Goal: Task Accomplishment & Management: Manage account settings

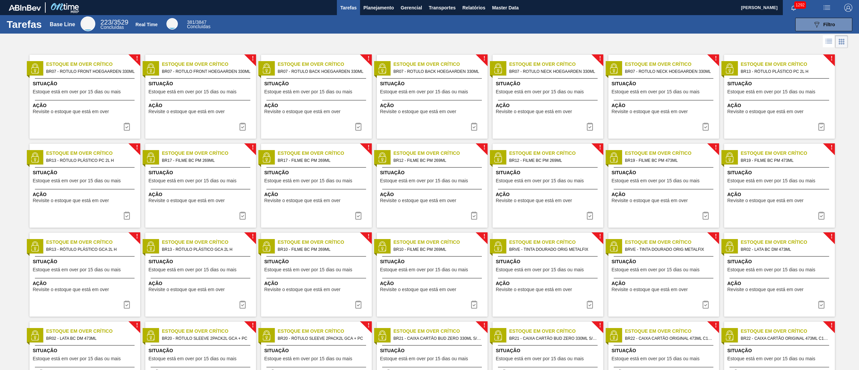
click at [98, 45] on div at bounding box center [429, 42] width 859 height 16
click at [378, 5] on span "Planejamento" at bounding box center [378, 8] width 31 height 8
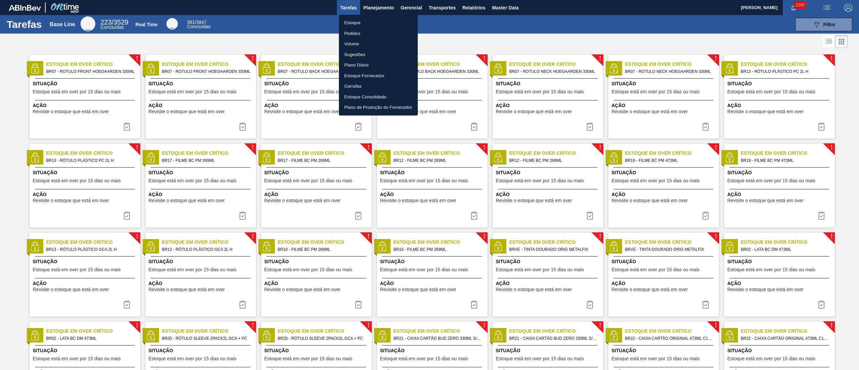
click at [361, 20] on li "Estoque" at bounding box center [378, 22] width 79 height 11
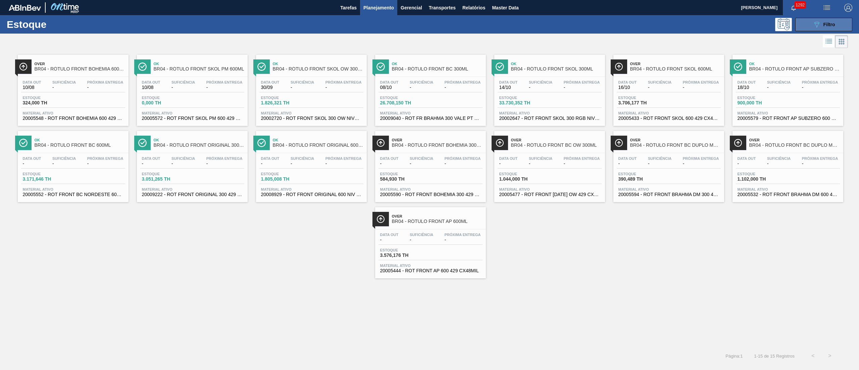
click at [429, 28] on div "089F7B8B-B2A5-4AFE-B5C0-19BA573D28AC Filtro" at bounding box center [824, 24] width 22 height 8
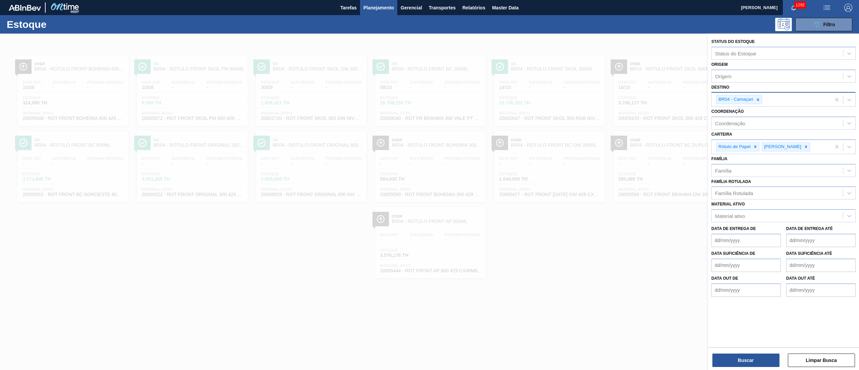
click at [429, 102] on div "BR04 - Camaçari" at bounding box center [735, 99] width 38 height 8
click at [429, 99] on icon at bounding box center [758, 99] width 5 height 5
type input "brv3"
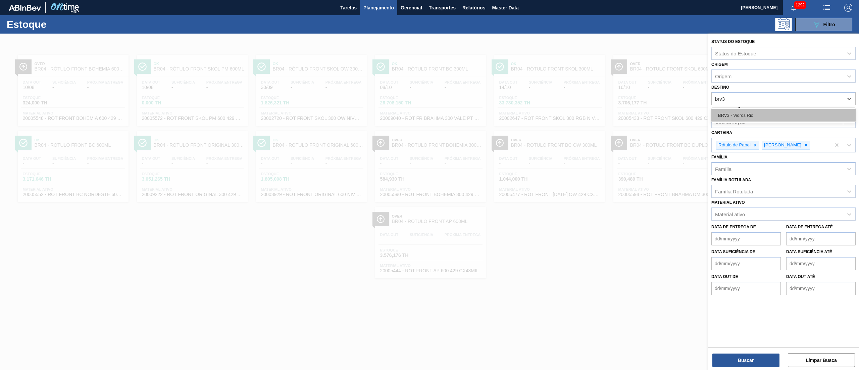
click at [429, 109] on div "BRV3 - Vidros Rio" at bounding box center [783, 115] width 144 height 12
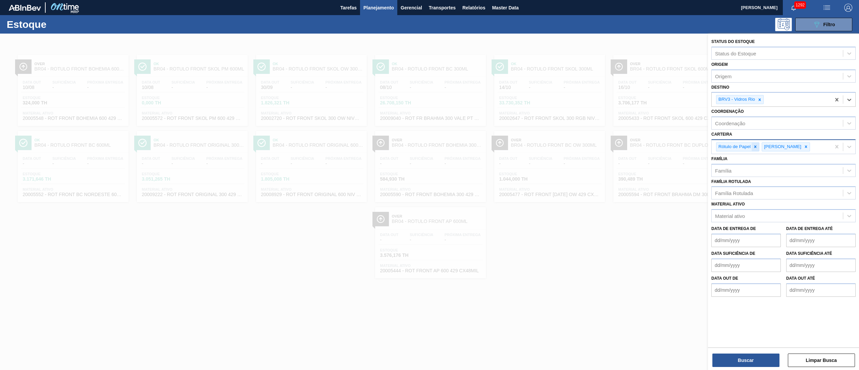
click at [429, 150] on div at bounding box center [755, 147] width 7 height 8
click at [429, 150] on div at bounding box center [766, 146] width 1 height 7
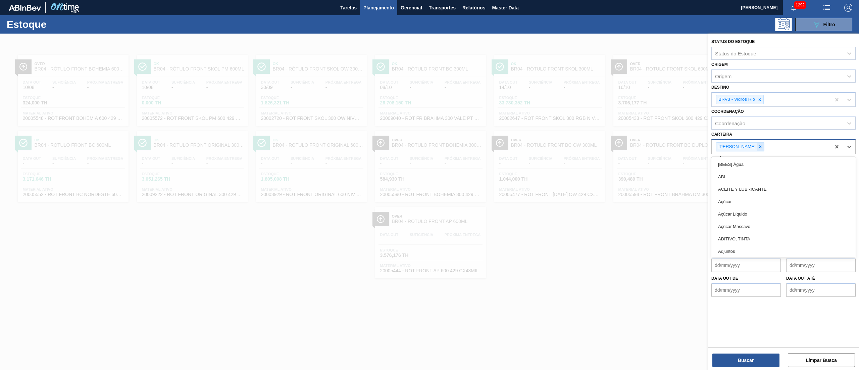
click at [429, 149] on div at bounding box center [760, 147] width 7 height 8
click at [429, 185] on button "Buscar" at bounding box center [745, 359] width 67 height 13
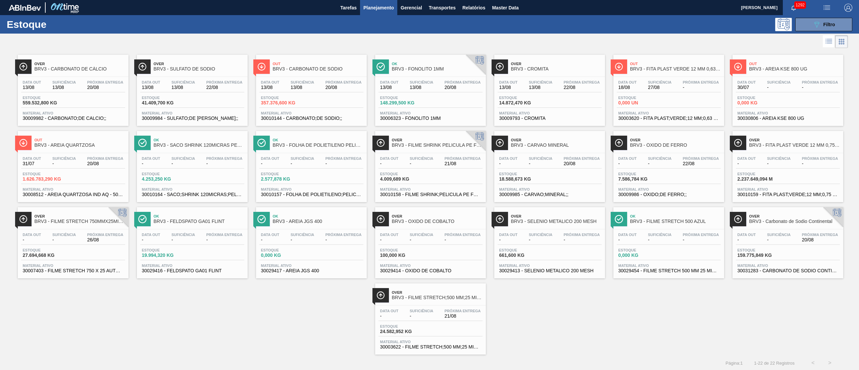
click at [122, 185] on div "Over BRV3 - CARBONATO DE CÁLCIO Data [DATE] Suficiência 13/08 Próxima Entrega 2…" at bounding box center [429, 202] width 859 height 305
click at [429, 32] on div "Estoque 089F7B8B-B2A5-4AFE-B5C0-19BA573D28AC Filtro" at bounding box center [429, 24] width 859 height 18
click at [429, 28] on div "089F7B8B-B2A5-4AFE-B5C0-19BA573D28AC Filtro" at bounding box center [824, 24] width 22 height 8
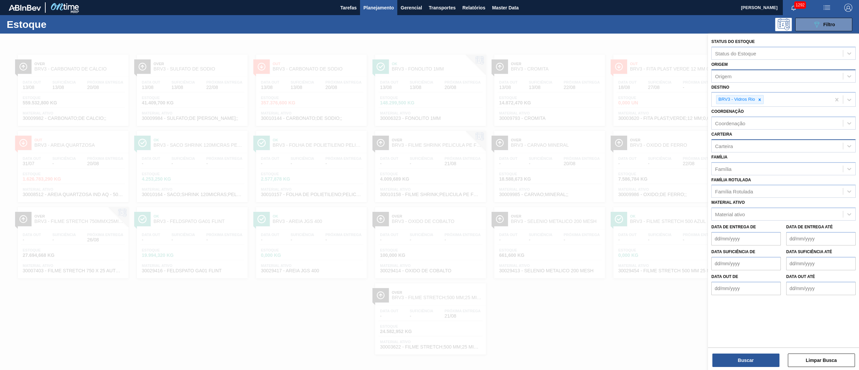
click at [429, 81] on div "Origem" at bounding box center [783, 75] width 144 height 13
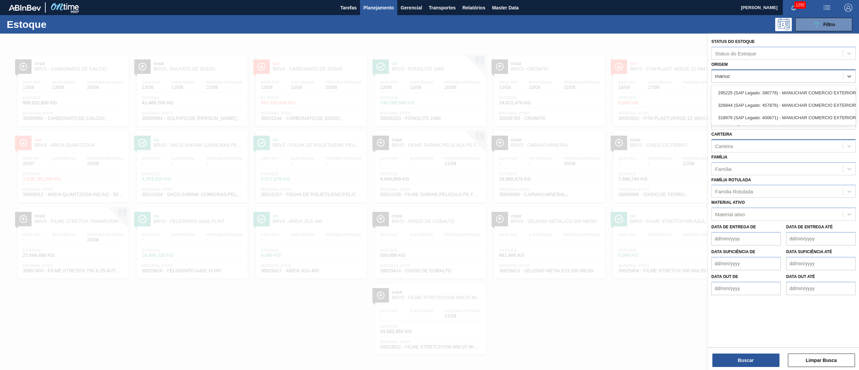
type input "manuch"
click at [429, 92] on div "295225 (SAP Legado: 390776) - MANUCHAR COMERCIO EXTERIOR LTDA" at bounding box center [783, 93] width 144 height 12
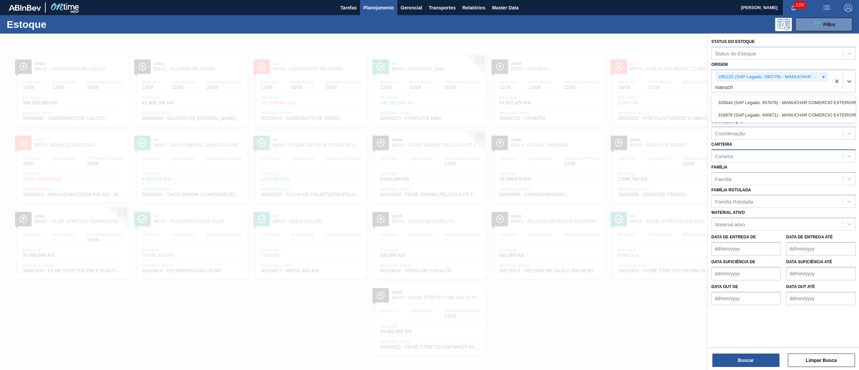
type input "manucha"
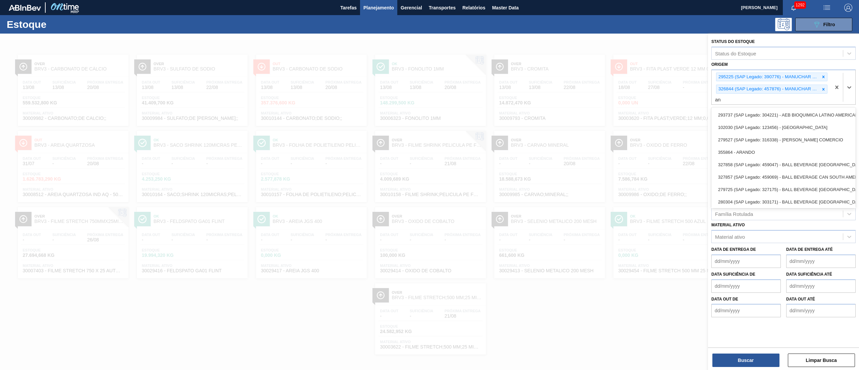
type input "a"
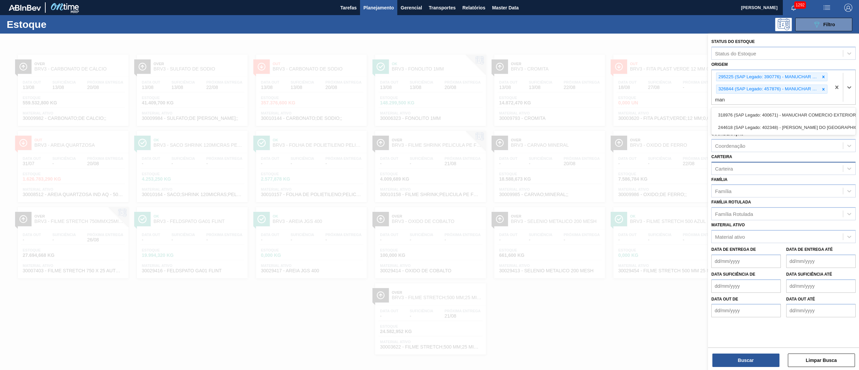
type input "manu"
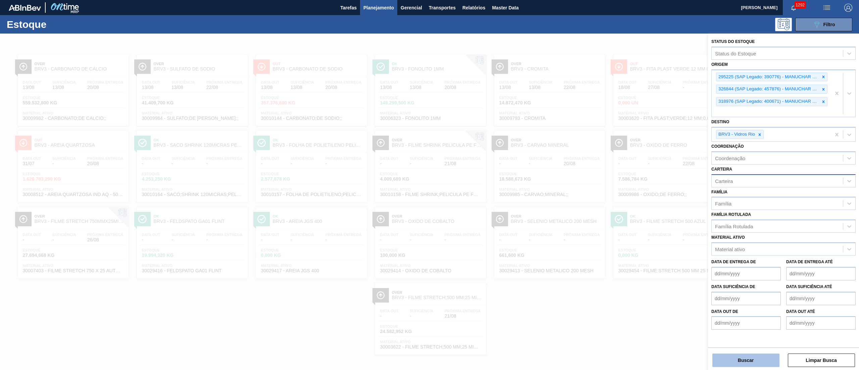
click at [429, 185] on button "Buscar" at bounding box center [745, 359] width 67 height 13
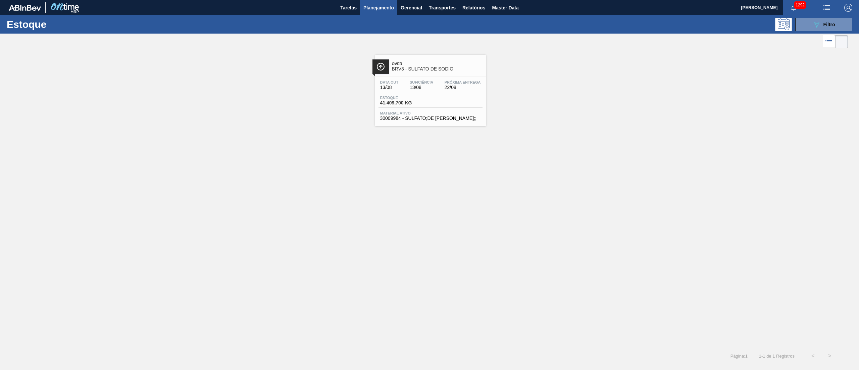
click at [429, 99] on div "Estoque 41.409,700 KG" at bounding box center [430, 102] width 104 height 12
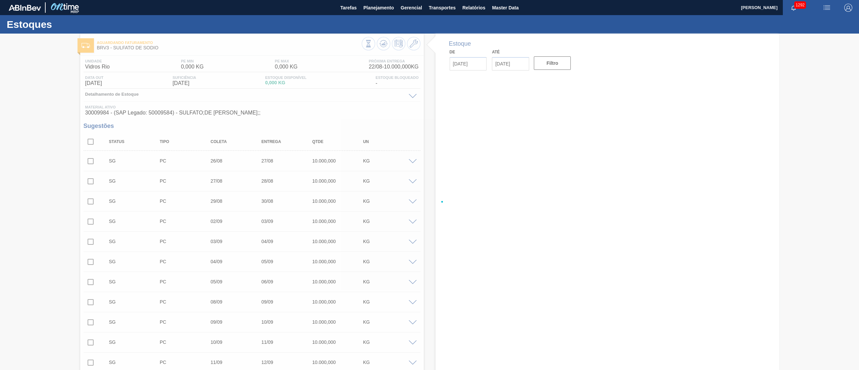
click at [89, 142] on div at bounding box center [429, 202] width 859 height 336
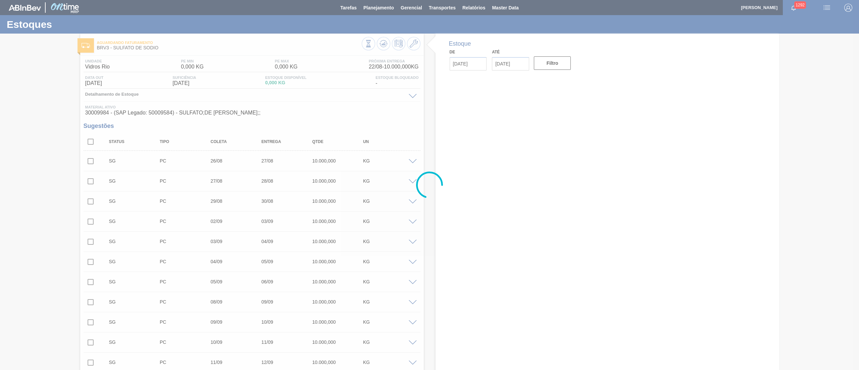
click at [89, 142] on div at bounding box center [429, 185] width 859 height 370
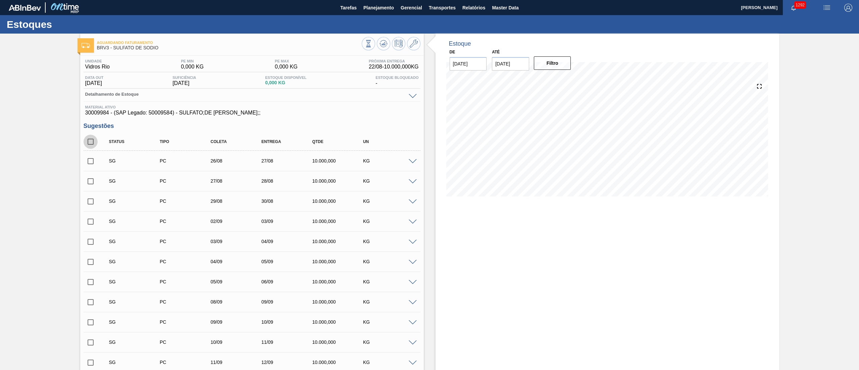
click at [89, 142] on input "checkbox" at bounding box center [91, 142] width 14 height 14
checkbox input "true"
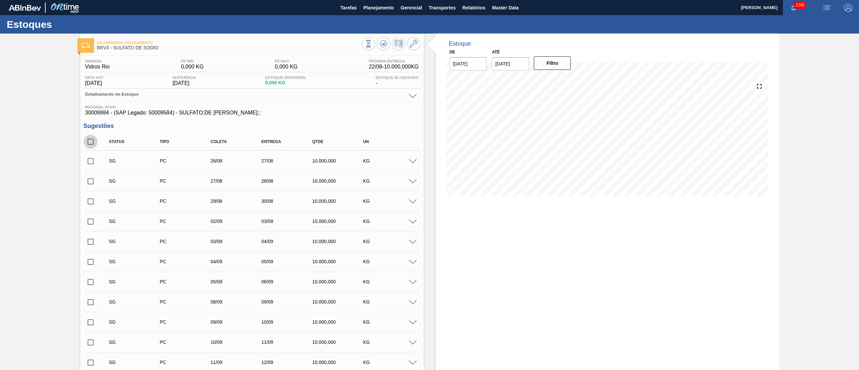
checkbox input "true"
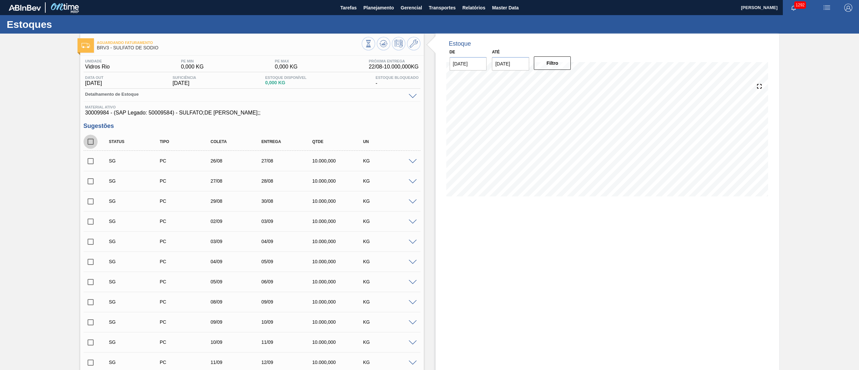
checkbox input "true"
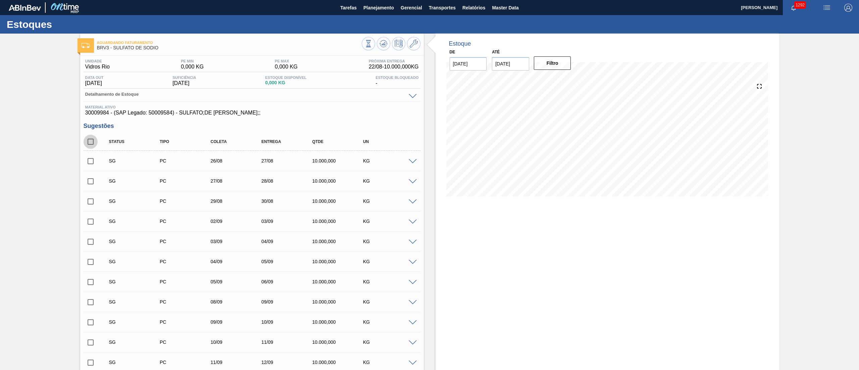
checkbox input "true"
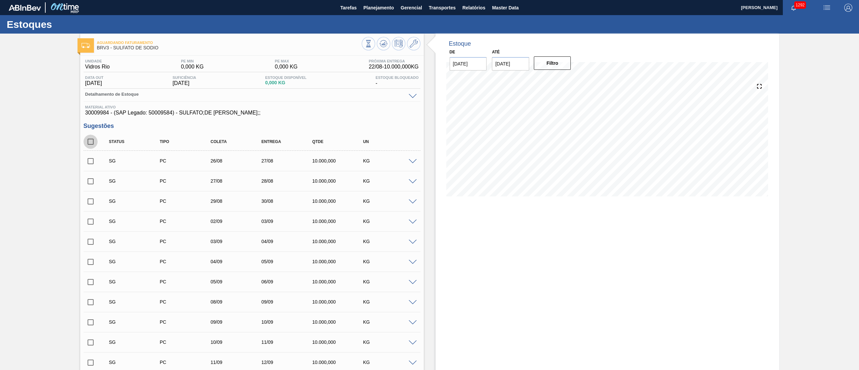
checkbox input "true"
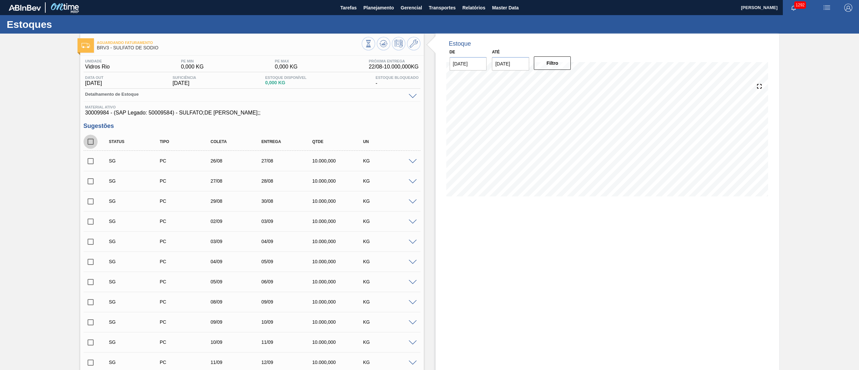
checkbox input "true"
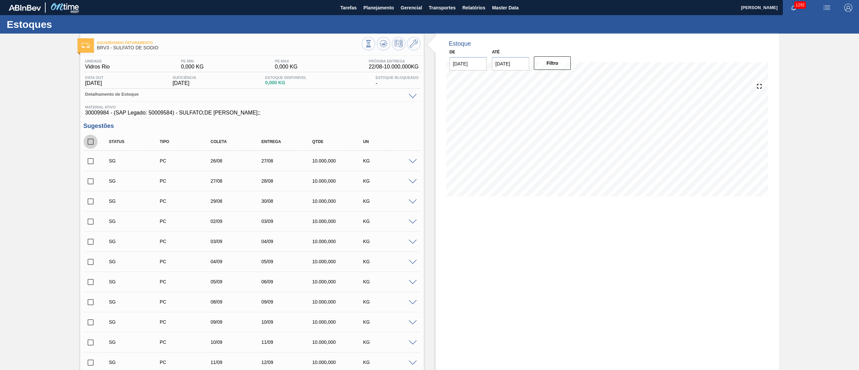
checkbox input "true"
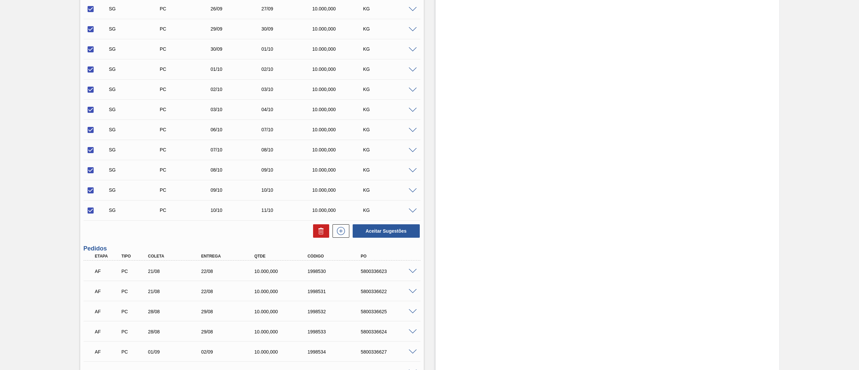
scroll to position [604, 0]
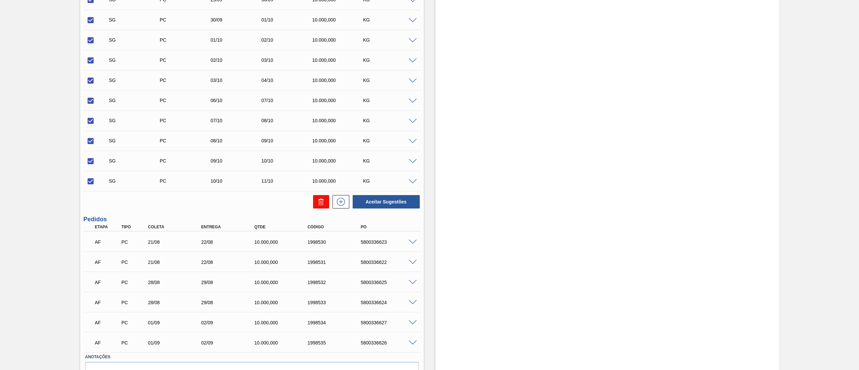
click at [316, 185] on button at bounding box center [321, 201] width 16 height 13
checkbox input "false"
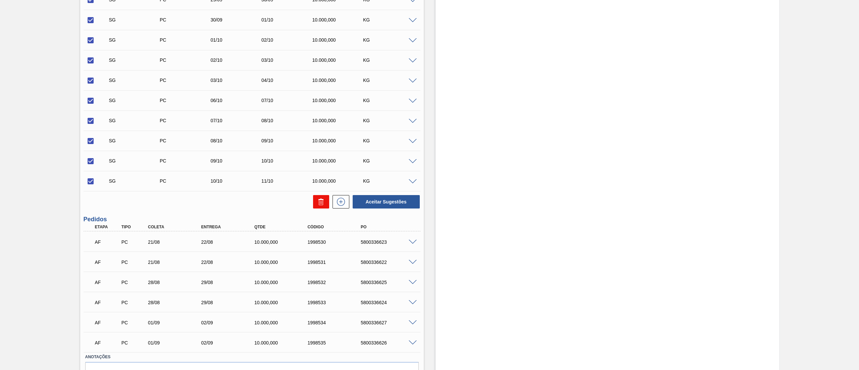
checkbox input "false"
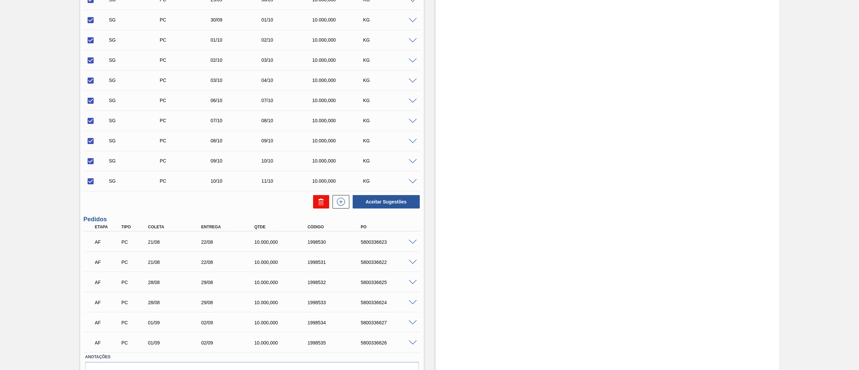
checkbox input "false"
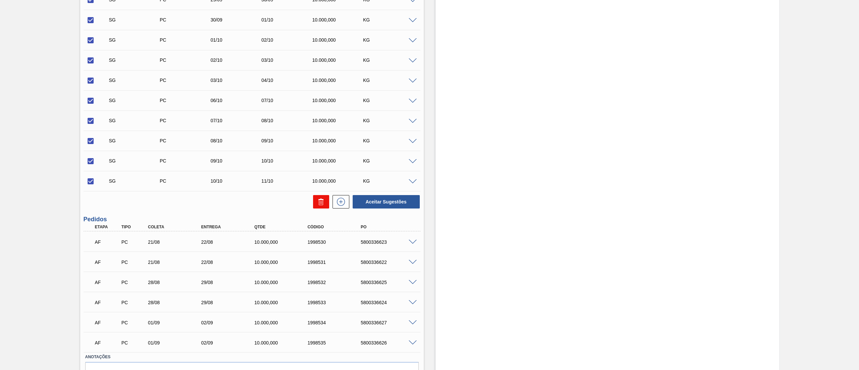
checkbox input "false"
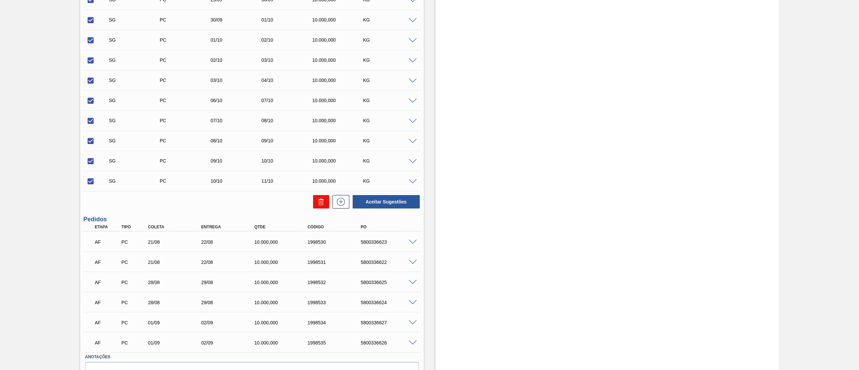
checkbox input "false"
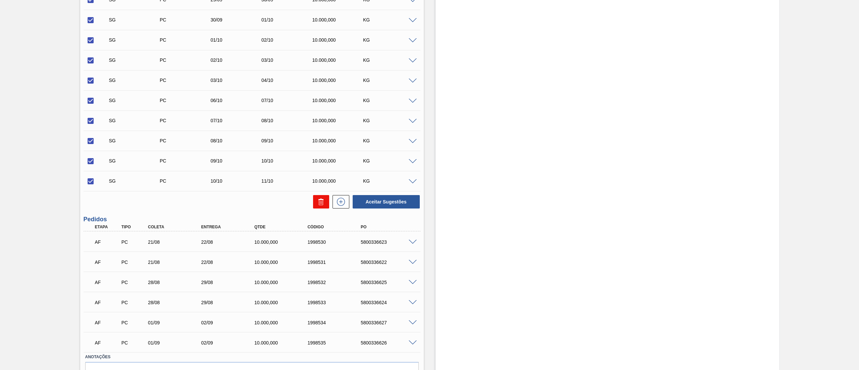
checkbox input "false"
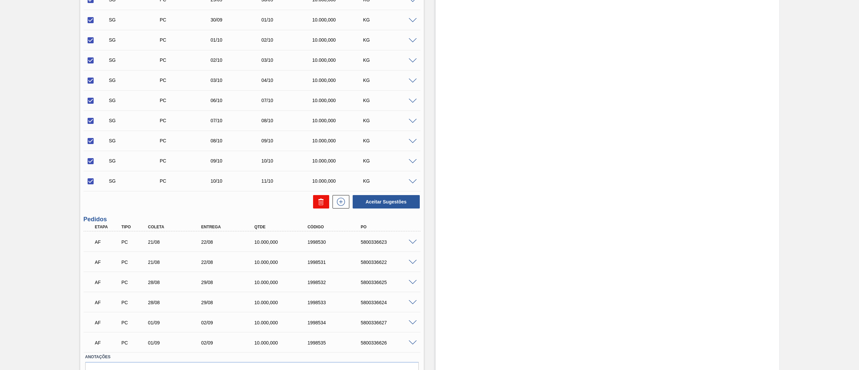
checkbox input "false"
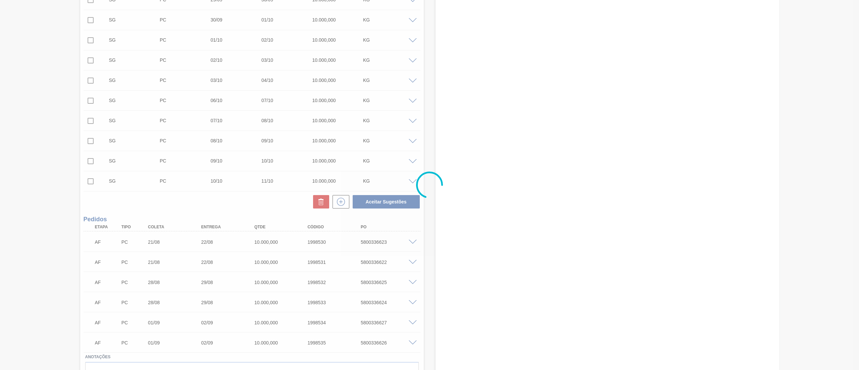
scroll to position [0, 0]
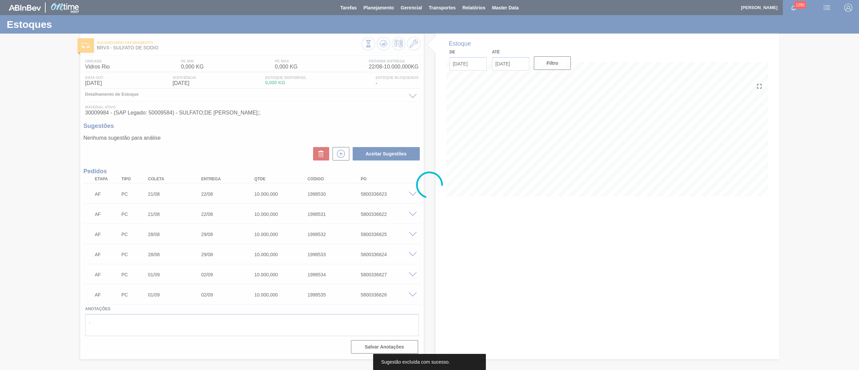
click at [412, 185] on div at bounding box center [429, 185] width 859 height 370
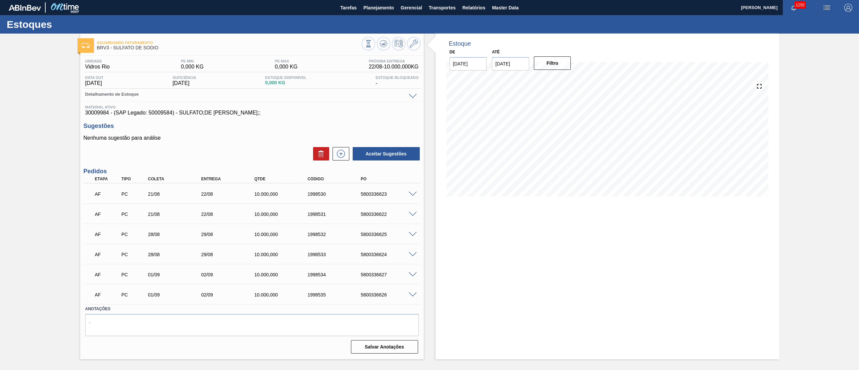
click at [412, 185] on span at bounding box center [413, 194] width 8 height 5
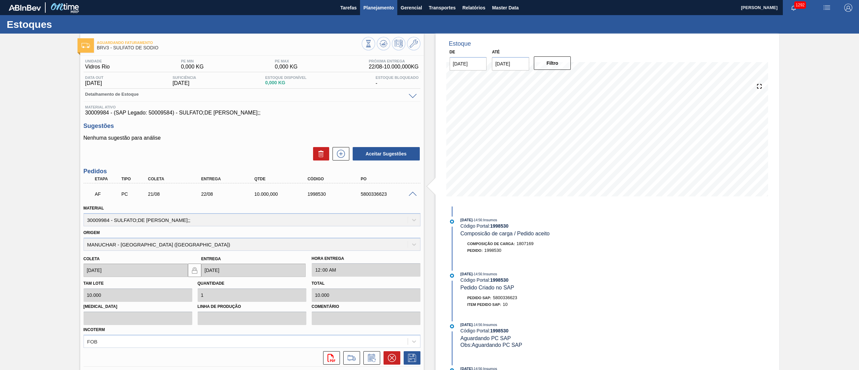
click at [383, 7] on span "Planejamento" at bounding box center [378, 8] width 31 height 8
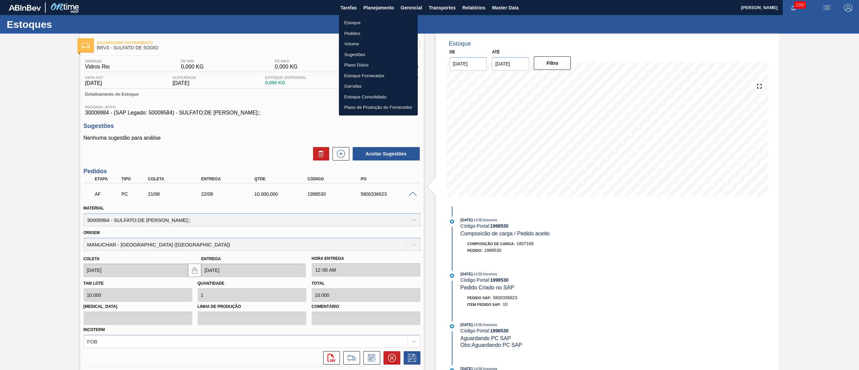
click at [354, 26] on li "Estoque" at bounding box center [378, 22] width 79 height 11
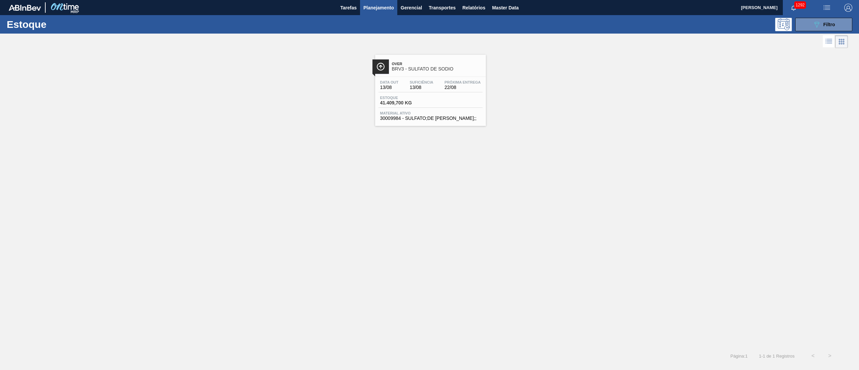
click at [250, 156] on div "Over BRV3 - SULFATO DE SODIO Data [DATE] Suficiência 13/08 Próxima Entrega 22/0…" at bounding box center [429, 199] width 859 height 298
click at [429, 25] on div "089F7B8B-B2A5-4AFE-B5C0-19BA573D28AC Filtro" at bounding box center [824, 24] width 22 height 8
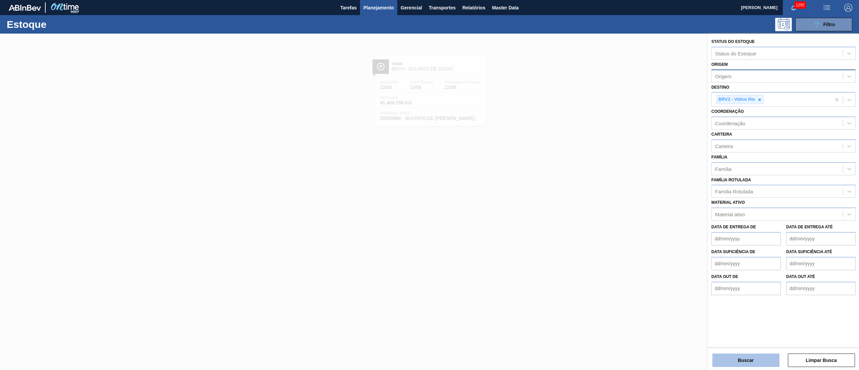
drag, startPoint x: 734, startPoint y: 346, endPoint x: 737, endPoint y: 358, distance: 11.8
click at [429, 185] on div "Status do Estoque Status do Estoque Origem Origem Destino BRV3 - Vidros Rio Coo…" at bounding box center [783, 203] width 151 height 338
click at [429, 185] on button "Buscar" at bounding box center [745, 359] width 67 height 13
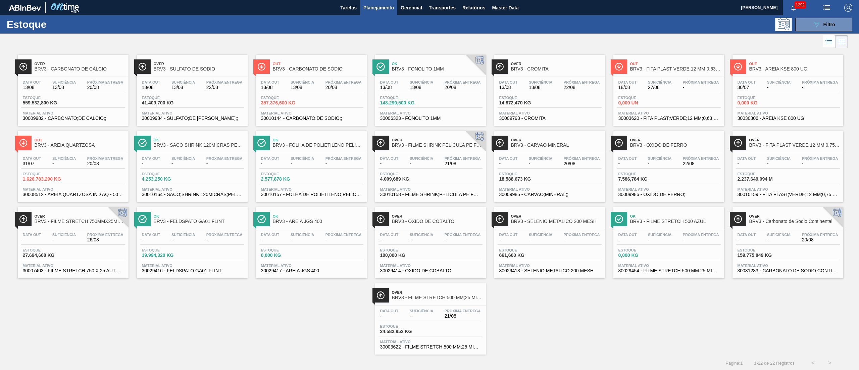
click at [72, 177] on div "Estoque 1.626.783,290 KG" at bounding box center [73, 178] width 104 height 12
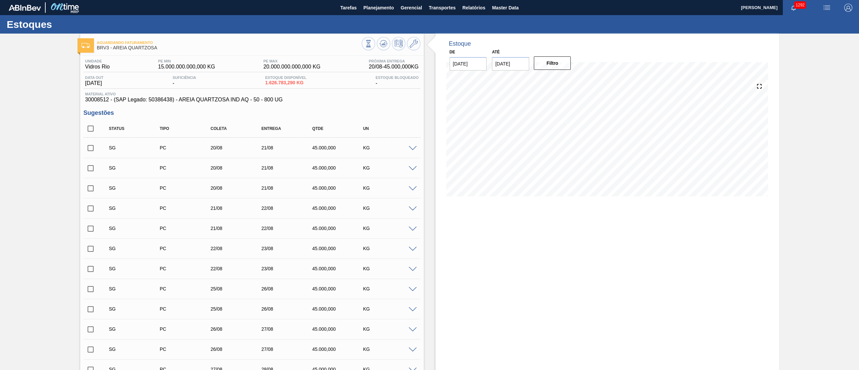
click at [92, 129] on input "checkbox" at bounding box center [91, 128] width 14 height 14
checkbox input "true"
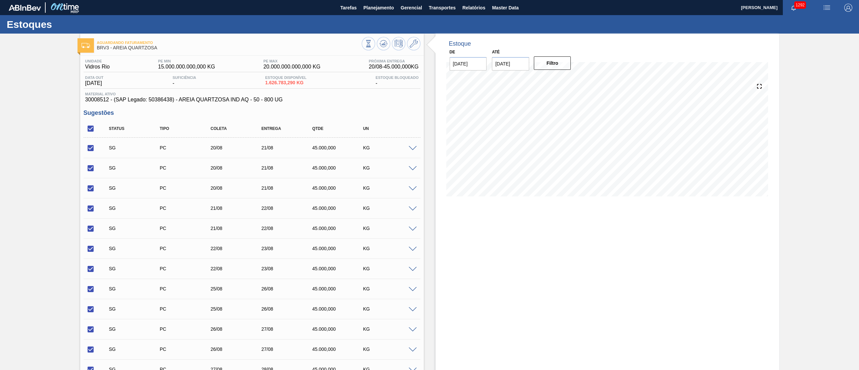
checkbox input "true"
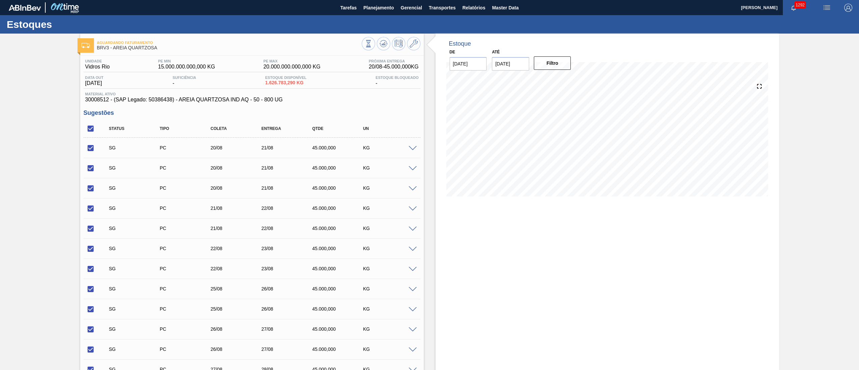
checkbox input "true"
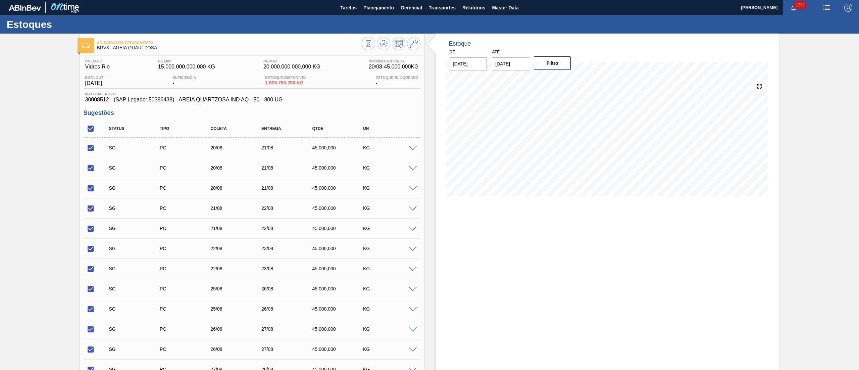
checkbox input "true"
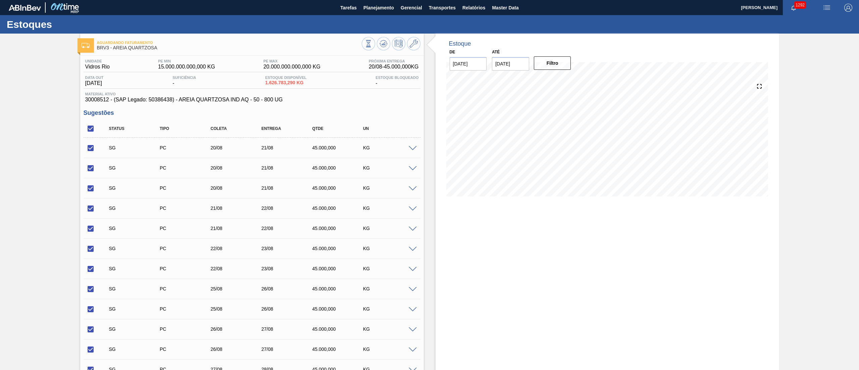
checkbox input "true"
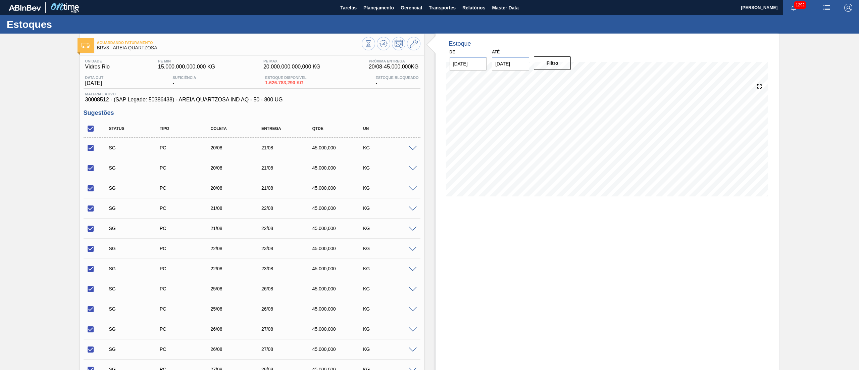
checkbox input "true"
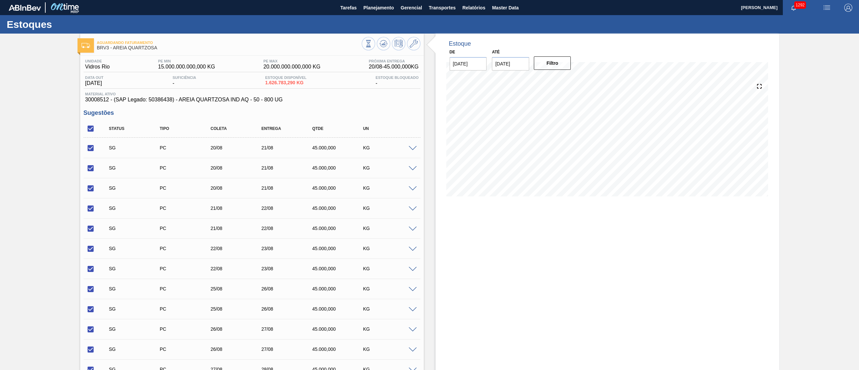
checkbox input "true"
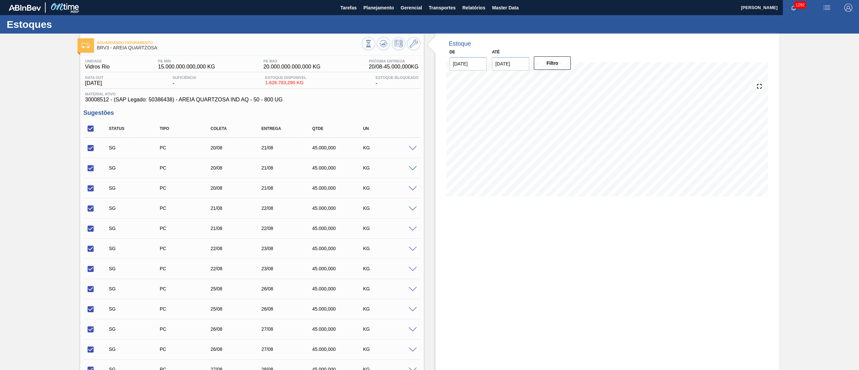
checkbox input "true"
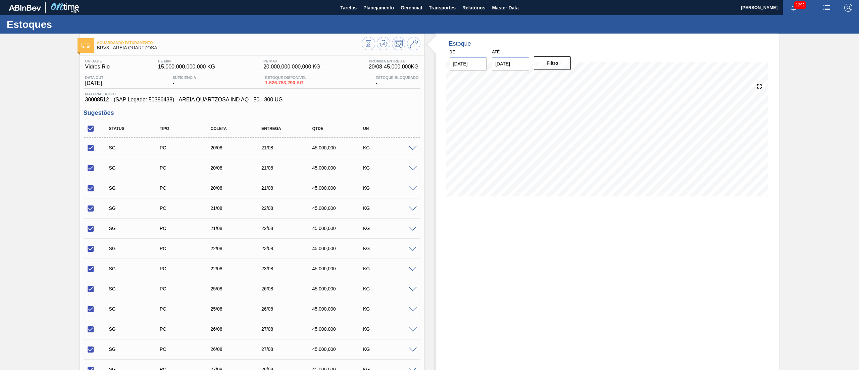
checkbox input "true"
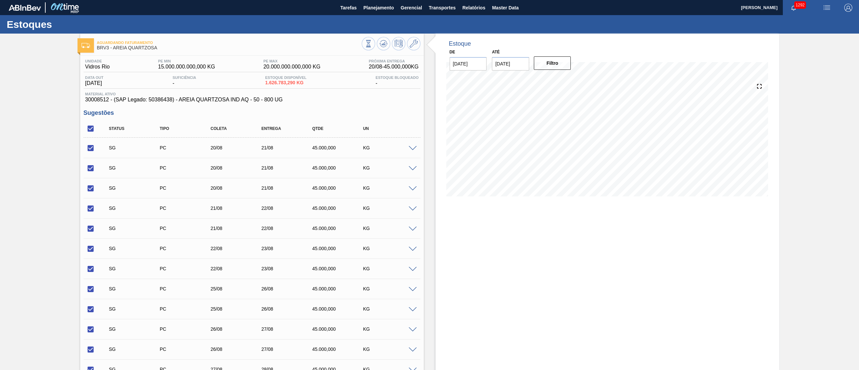
checkbox input "true"
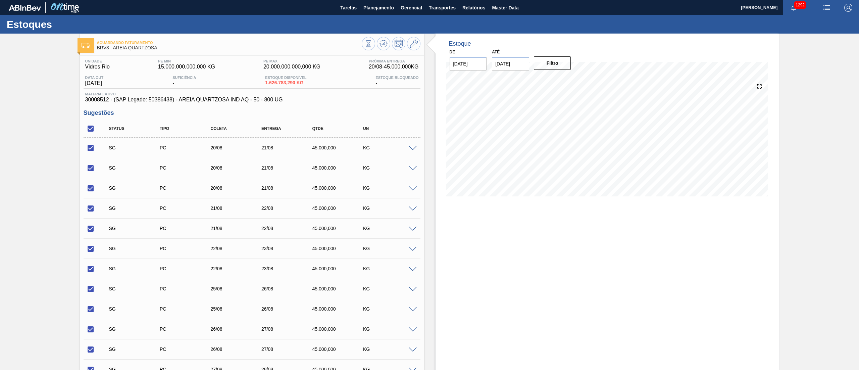
checkbox input "true"
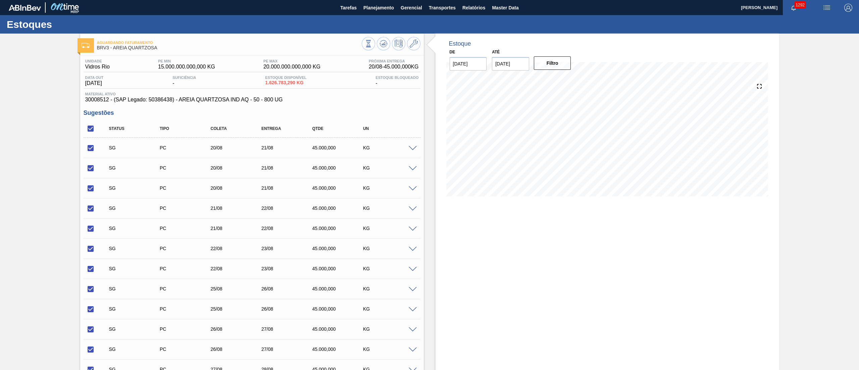
checkbox input "true"
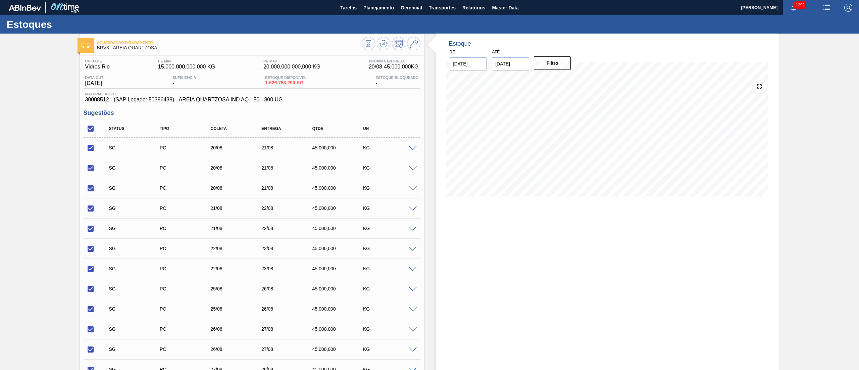
checkbox input "true"
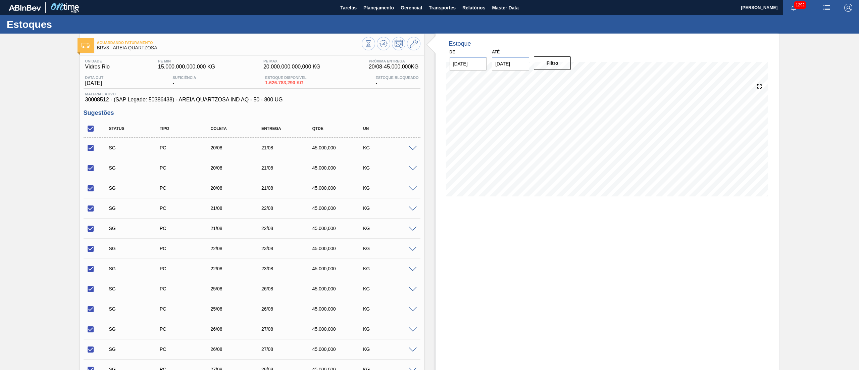
checkbox input "true"
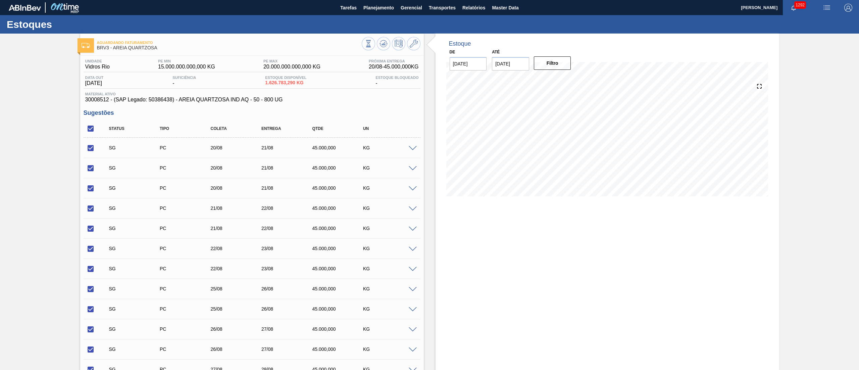
checkbox input "true"
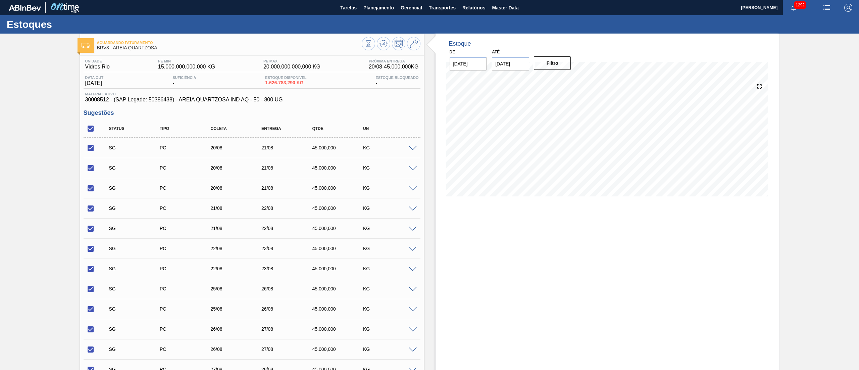
checkbox input "true"
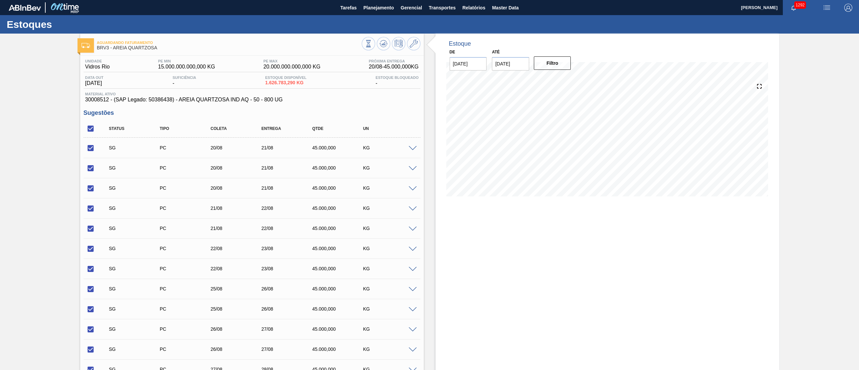
checkbox input "true"
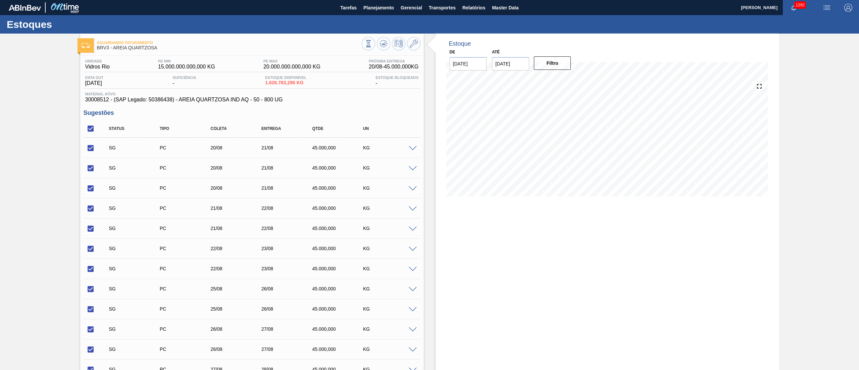
checkbox input "true"
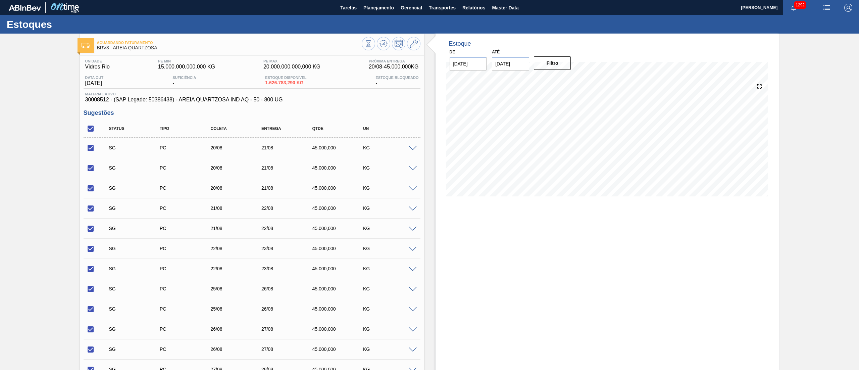
checkbox input "true"
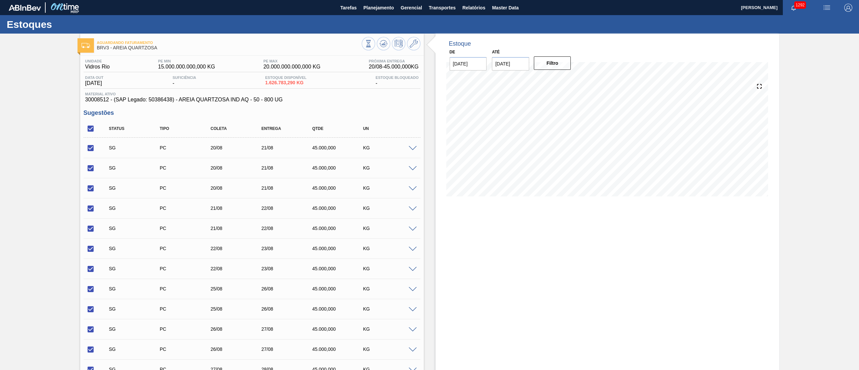
checkbox input "true"
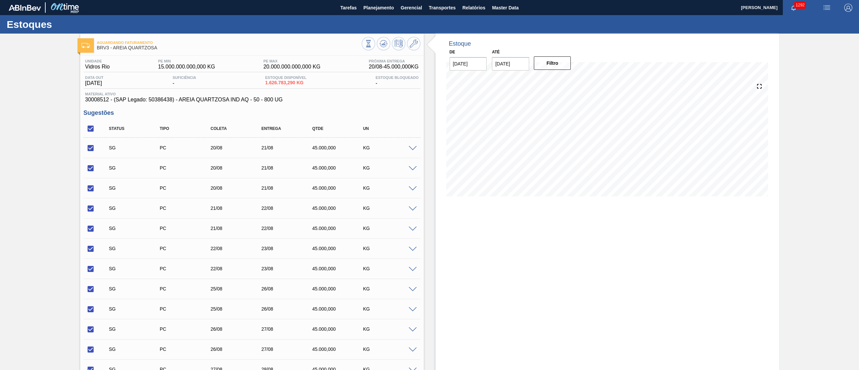
checkbox input "true"
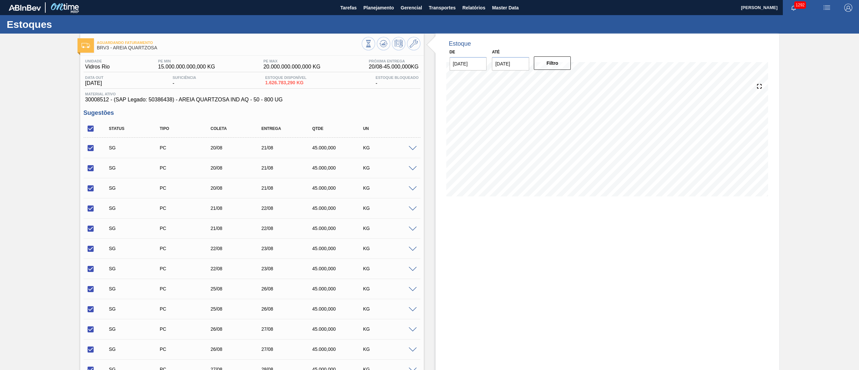
checkbox input "true"
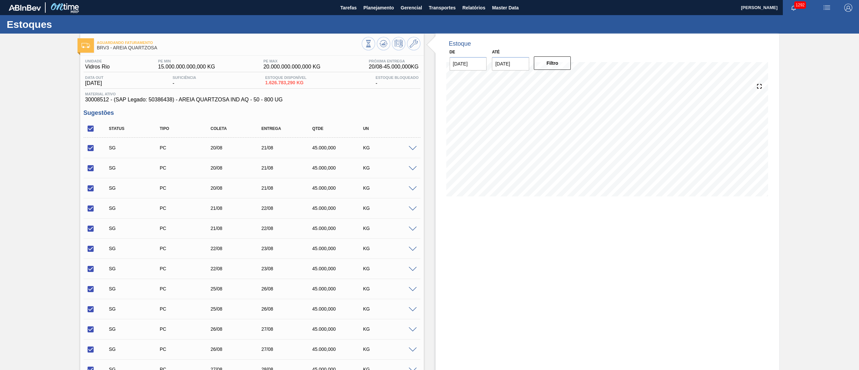
checkbox input "true"
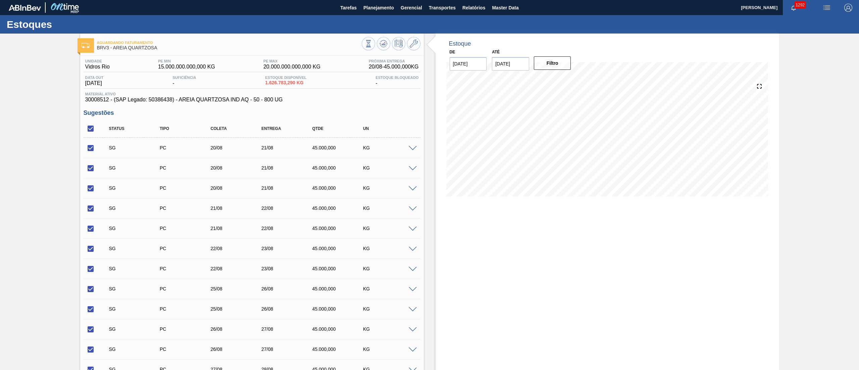
checkbox input "true"
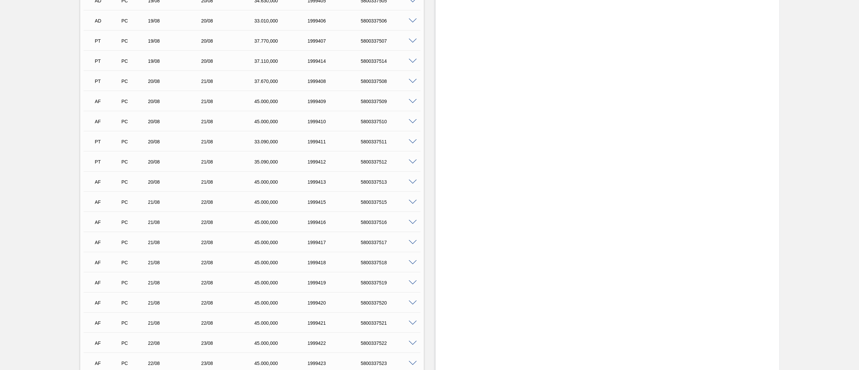
scroll to position [2349, 0]
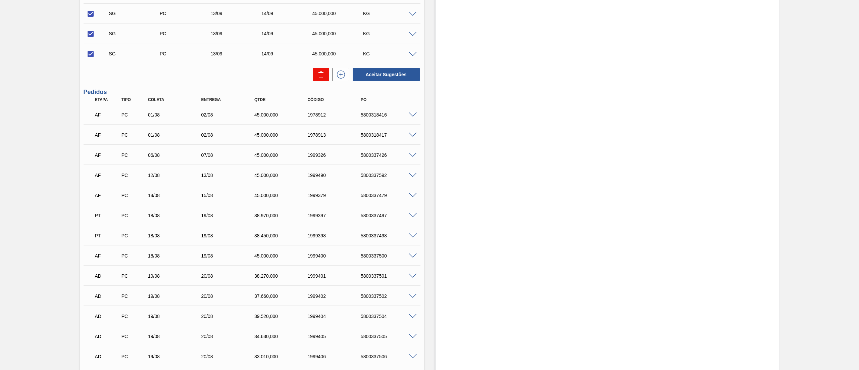
click at [315, 72] on button at bounding box center [321, 74] width 16 height 13
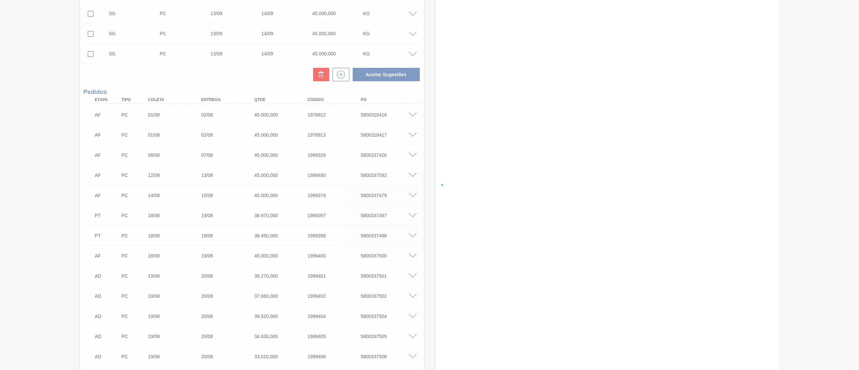
checkbox input "false"
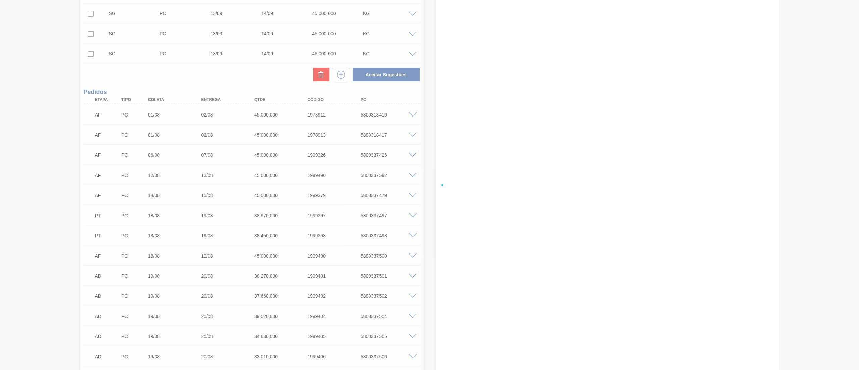
checkbox input "false"
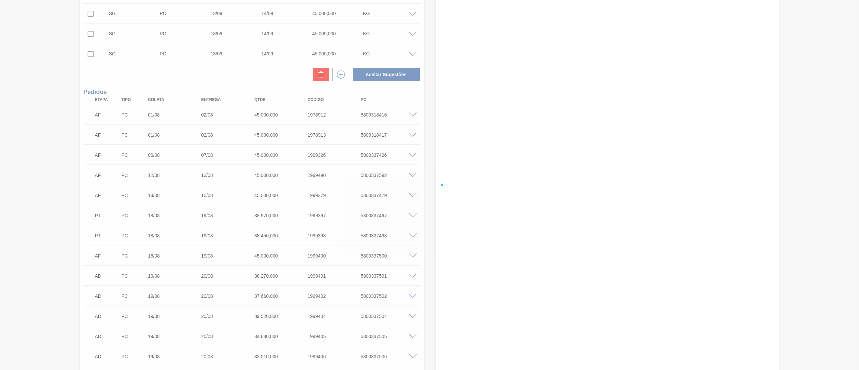
checkbox input "false"
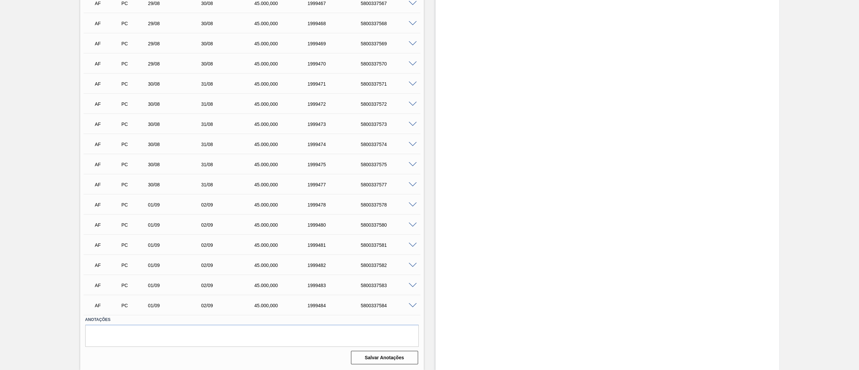
click at [373, 84] on div "5800337571" at bounding box center [389, 83] width 61 height 5
copy div "5800337571"
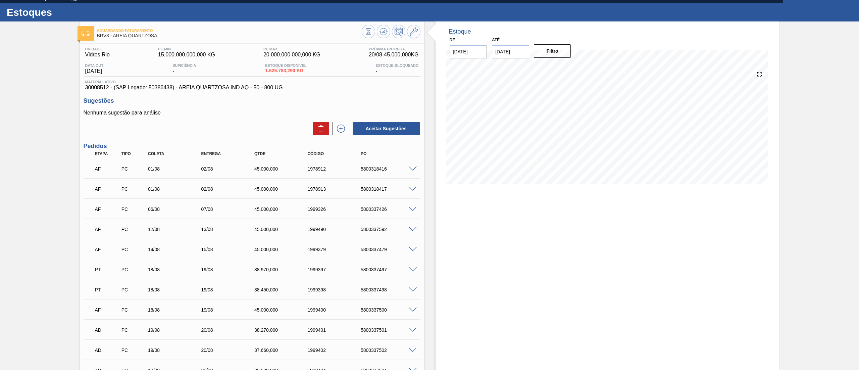
scroll to position [0, 0]
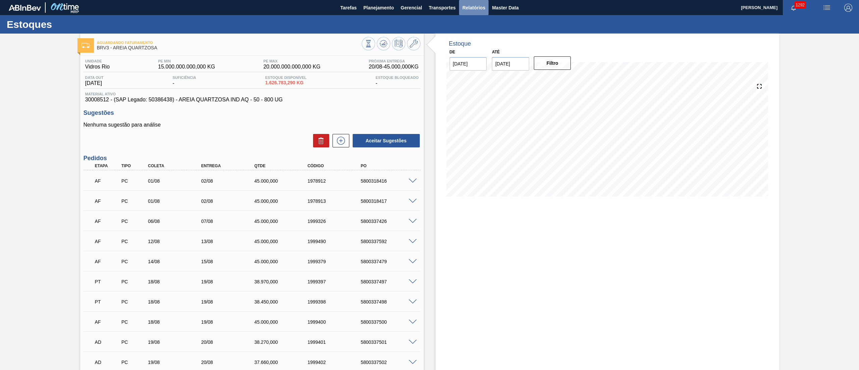
click at [429, 7] on span "Relatórios" at bounding box center [473, 8] width 23 height 8
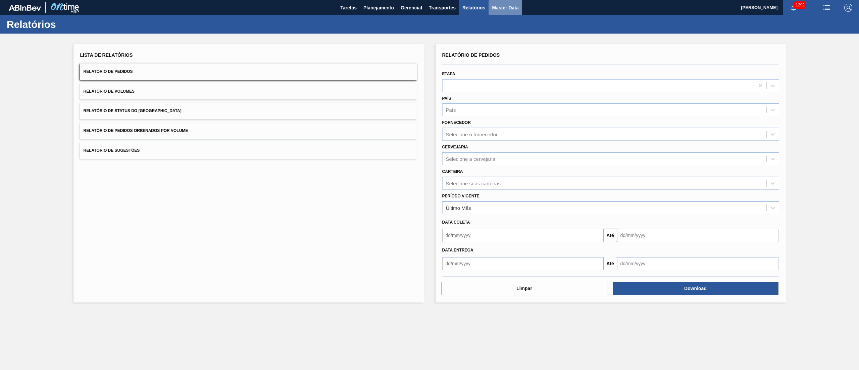
click at [429, 9] on span "Master Data" at bounding box center [505, 8] width 27 height 8
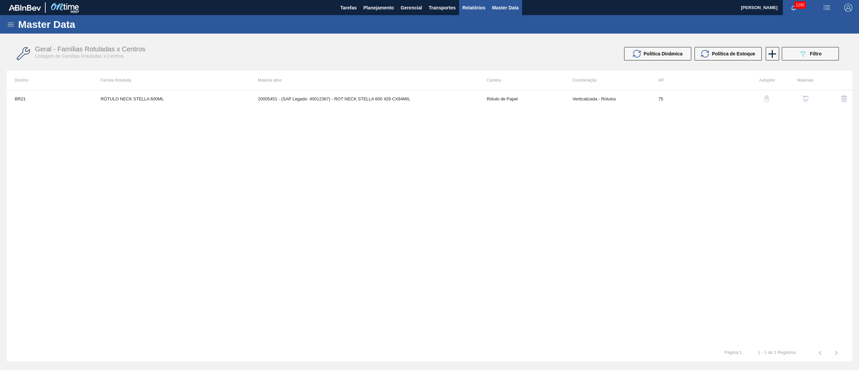
click at [429, 5] on span "Relatórios" at bounding box center [473, 8] width 23 height 8
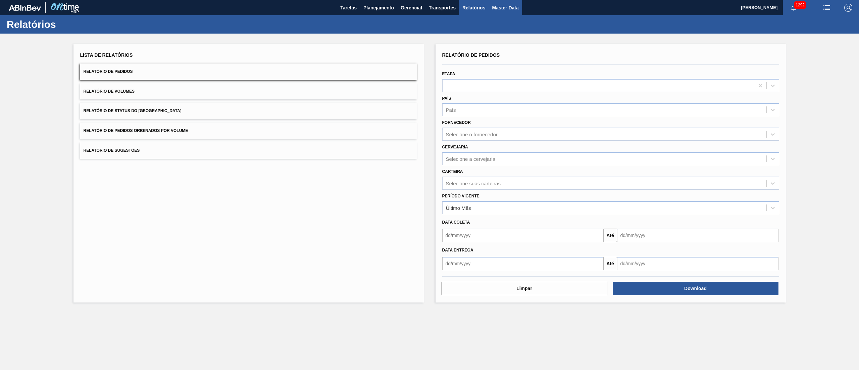
click at [429, 8] on button "Master Data" at bounding box center [505, 7] width 33 height 15
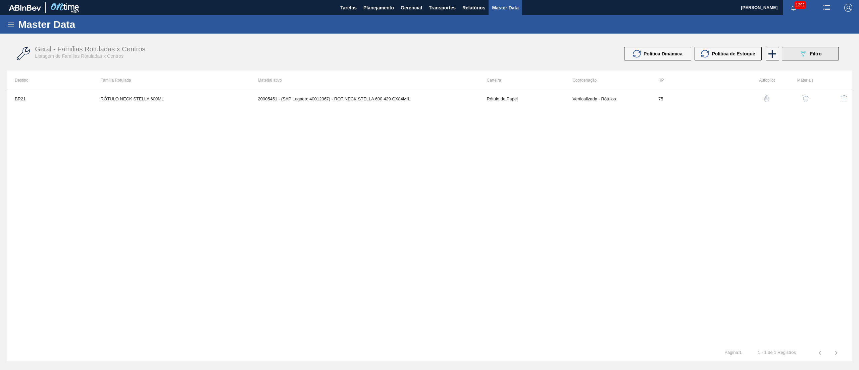
click at [429, 52] on icon "089F7B8B-B2A5-4AFE-B5C0-19BA573D28AC" at bounding box center [803, 54] width 8 height 8
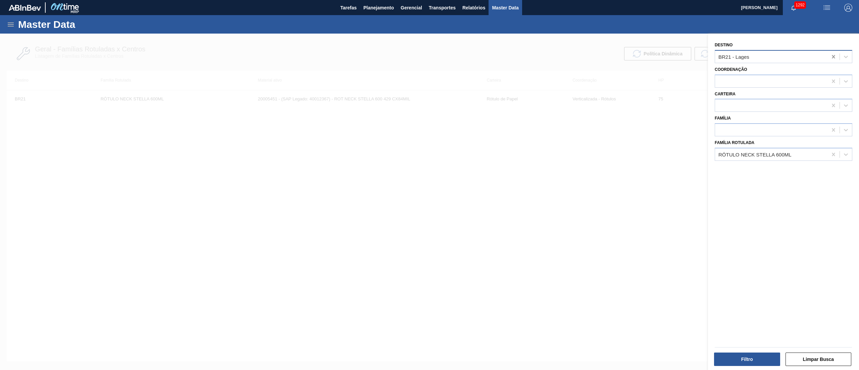
click at [429, 59] on icon at bounding box center [833, 56] width 7 height 7
drag, startPoint x: 364, startPoint y: 156, endPoint x: 132, endPoint y: 160, distance: 232.9
click at [364, 156] on div at bounding box center [429, 219] width 859 height 370
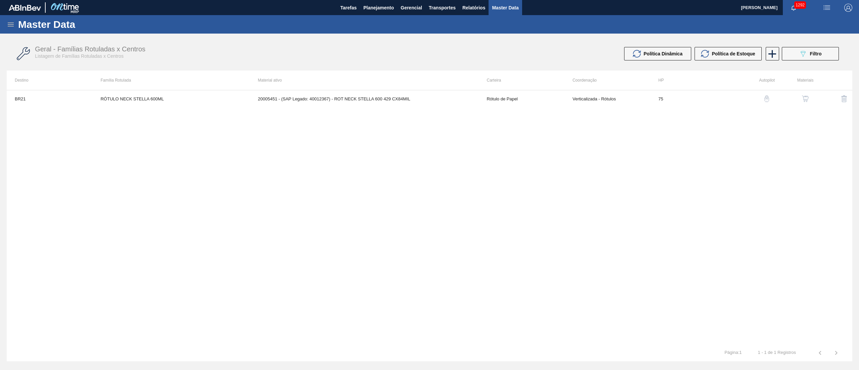
click at [8, 22] on icon at bounding box center [11, 24] width 6 height 4
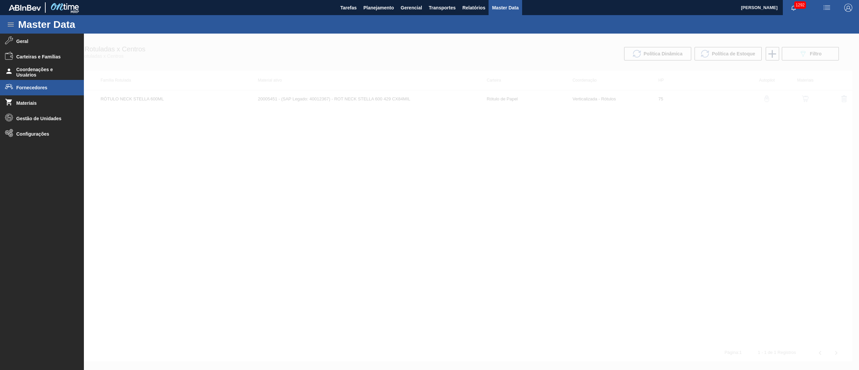
click at [38, 88] on span "Fornecedores" at bounding box center [43, 87] width 55 height 5
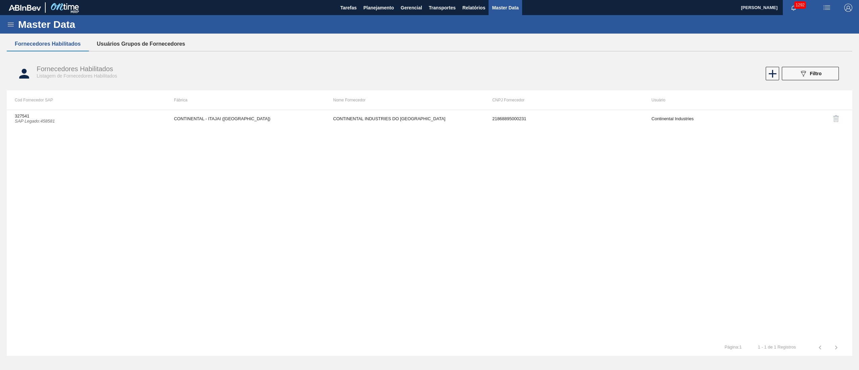
click at [98, 45] on button "Usuários Grupos de Fornecedores" at bounding box center [141, 44] width 104 height 14
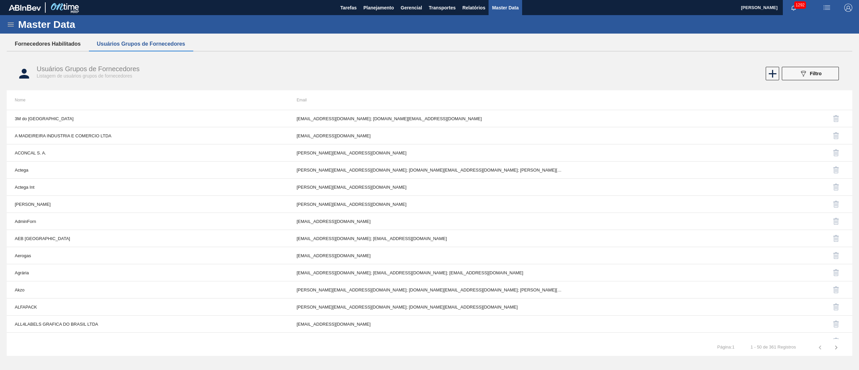
click at [58, 42] on button "Fornecedores Habilitados" at bounding box center [48, 44] width 82 height 14
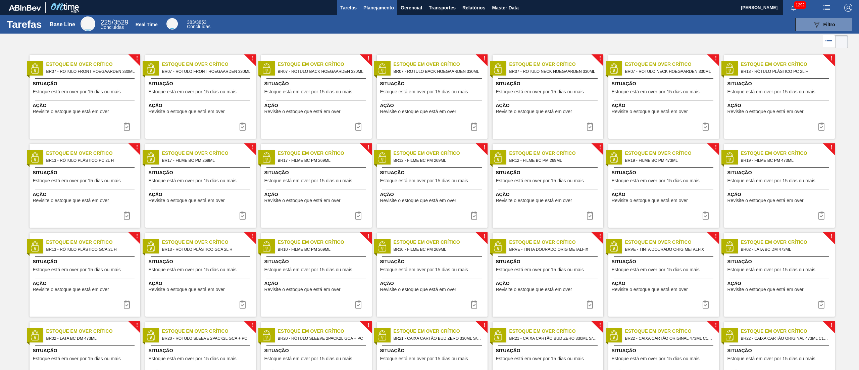
click at [383, 11] on span "Planejamento" at bounding box center [378, 8] width 31 height 8
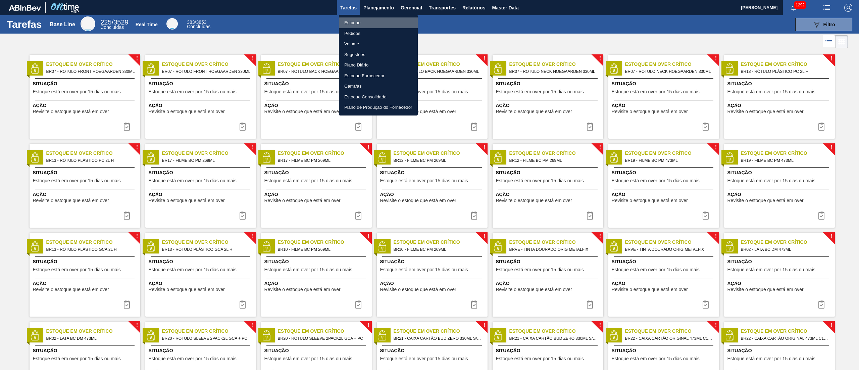
click at [357, 19] on li "Estoque" at bounding box center [378, 22] width 79 height 11
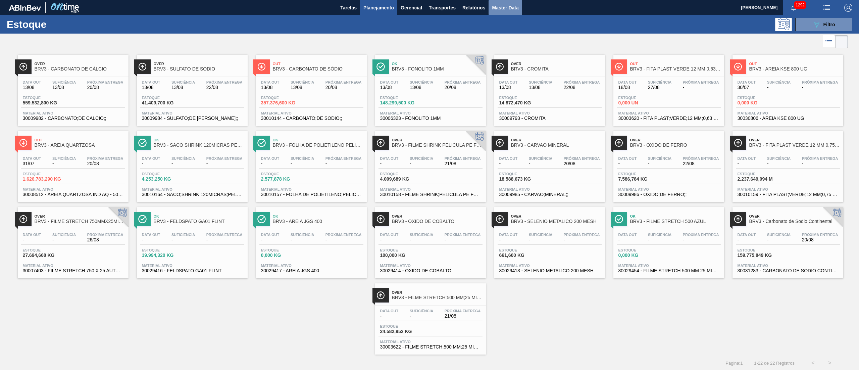
click at [501, 1] on button "Master Data" at bounding box center [505, 7] width 33 height 15
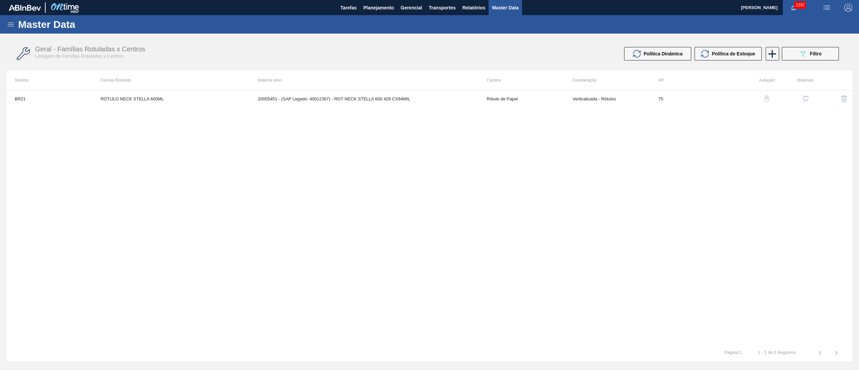
click at [6, 23] on div "Master Data" at bounding box center [429, 24] width 859 height 18
click at [11, 27] on icon at bounding box center [11, 24] width 8 height 8
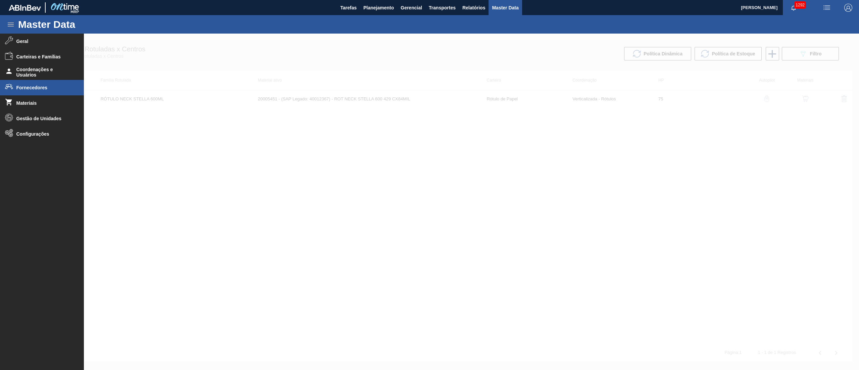
click at [40, 83] on li "Fornecedores" at bounding box center [42, 87] width 84 height 15
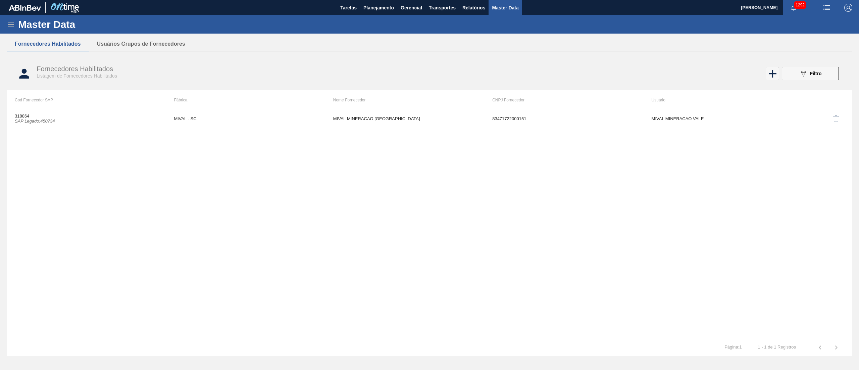
click at [807, 63] on div "Fornecedores Habilitados Listagem de Fornecedores Habilitados 089F7B8B-B2A5-4AF…" at bounding box center [430, 73] width 846 height 25
click at [808, 70] on div "089F7B8B-B2A5-4AFE-B5C0-19BA573D28AC Filtro" at bounding box center [810, 73] width 22 height 8
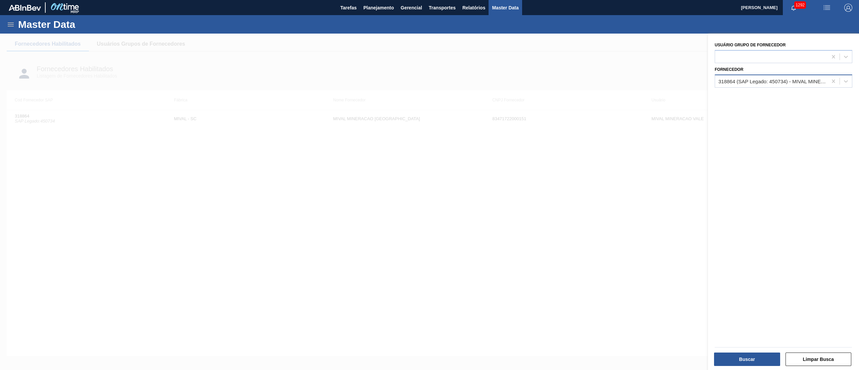
click at [775, 83] on div "318864 (SAP Legado: 450734) - MIVAL MINERACAO VALE DO RIO" at bounding box center [771, 81] width 112 height 10
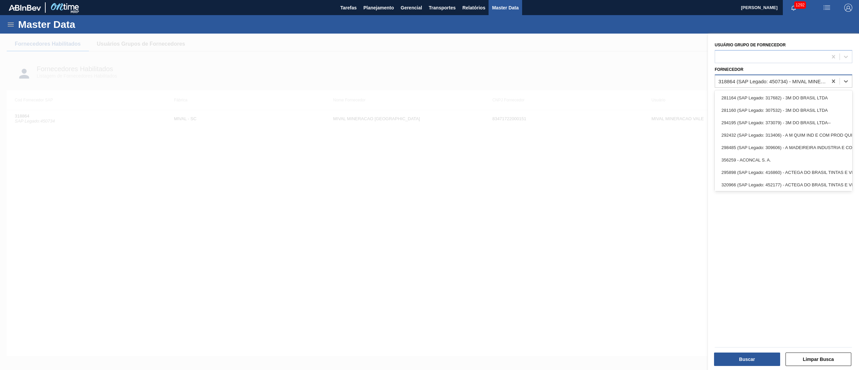
paste input "327541"
type input "327541"
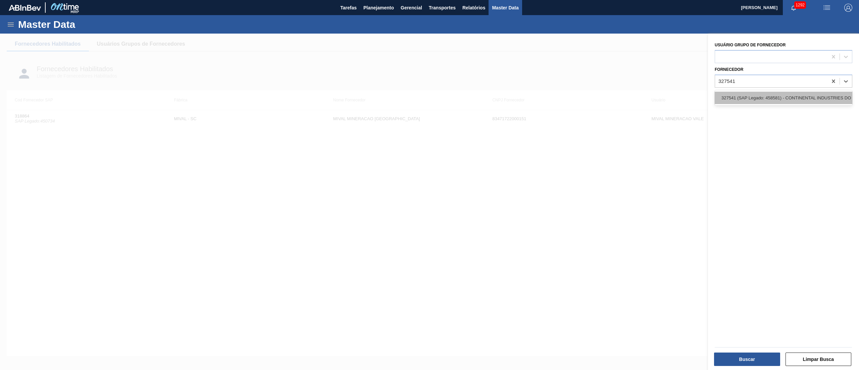
click at [765, 95] on div "327541 (SAP Legado: 458581) - CONTINENTAL INDUSTRIES DO [GEOGRAPHIC_DATA]" at bounding box center [784, 98] width 138 height 12
click at [750, 350] on div "Buscar Limpar Busca" at bounding box center [783, 358] width 143 height 16
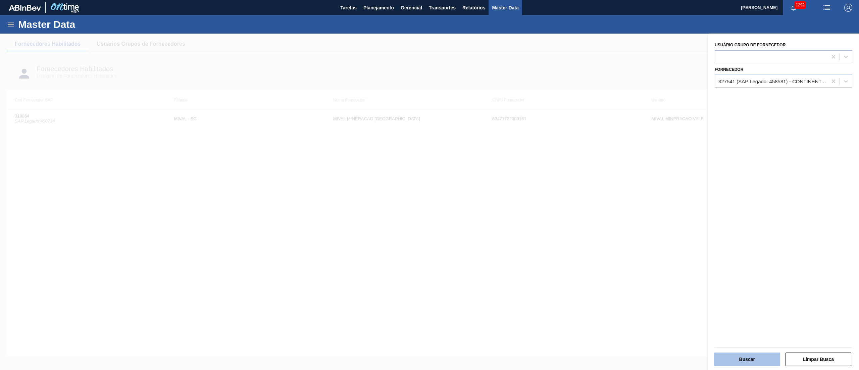
click at [750, 355] on button "Buscar" at bounding box center [747, 358] width 66 height 13
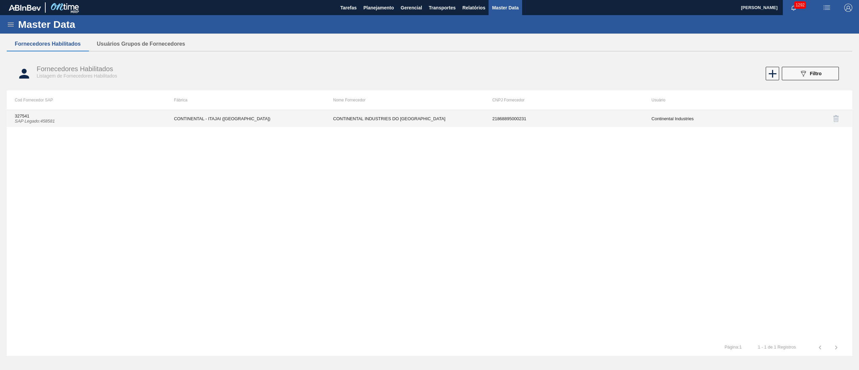
click at [49, 123] on icon "SAP Legado : 458581" at bounding box center [35, 120] width 40 height 5
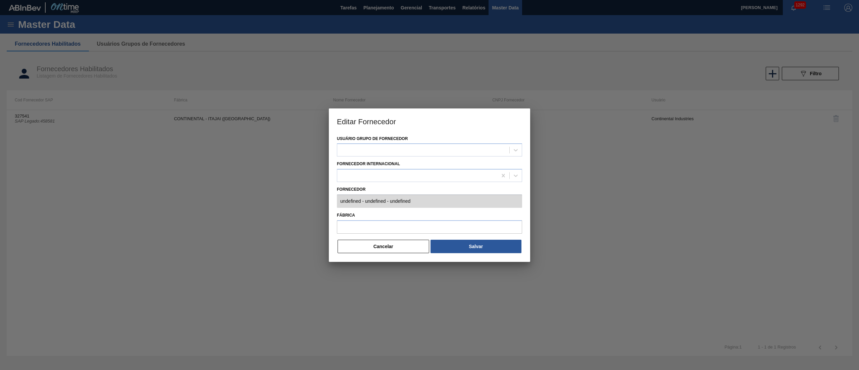
type input "327541 (SAP Legado: 458581) - CONTINENTAL INDUSTRIES DO BRASIL - 21868895000231"
type input "CONTINENTAL - ITAJAI ([GEOGRAPHIC_DATA])"
click at [362, 251] on button "Cancelar" at bounding box center [384, 246] width 92 height 13
